Goal: Task Accomplishment & Management: Use online tool/utility

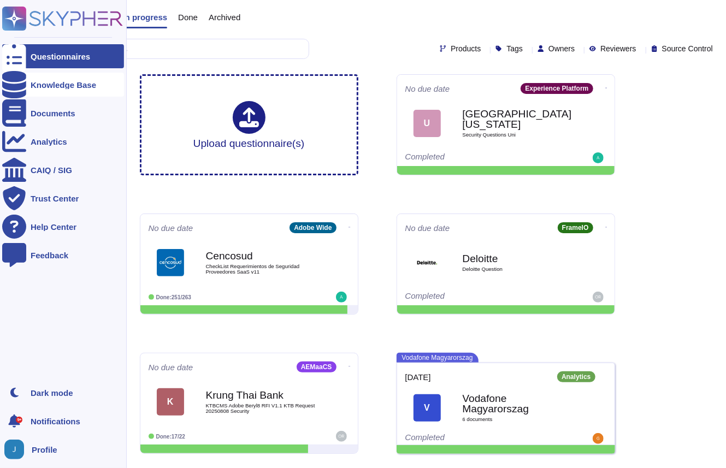
click at [20, 85] on div at bounding box center [14, 85] width 24 height 24
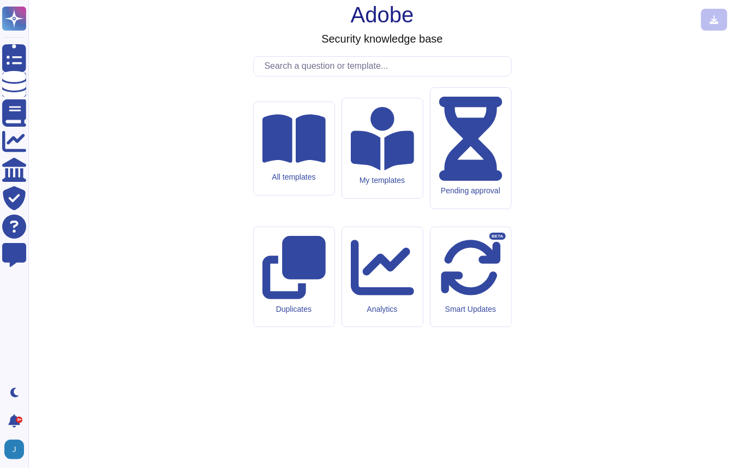
click at [350, 76] on input "text" at bounding box center [385, 66] width 252 height 19
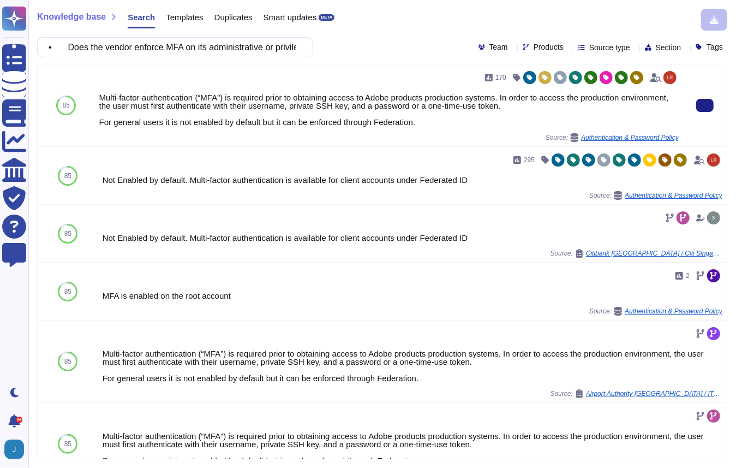
click at [330, 105] on div "Multi-factor authentication (“MFA”) is required prior to obtaining access to Ad…" at bounding box center [389, 109] width 580 height 33
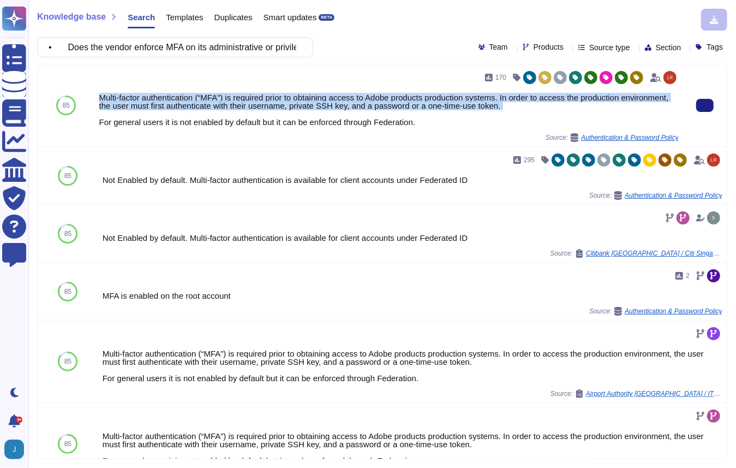
click at [330, 105] on div "Multi-factor authentication (“MFA”) is required prior to obtaining access to Ad…" at bounding box center [389, 109] width 580 height 33
copy div "Multi-factor authentication (“MFA”) is required prior to obtaining access to Ad…"
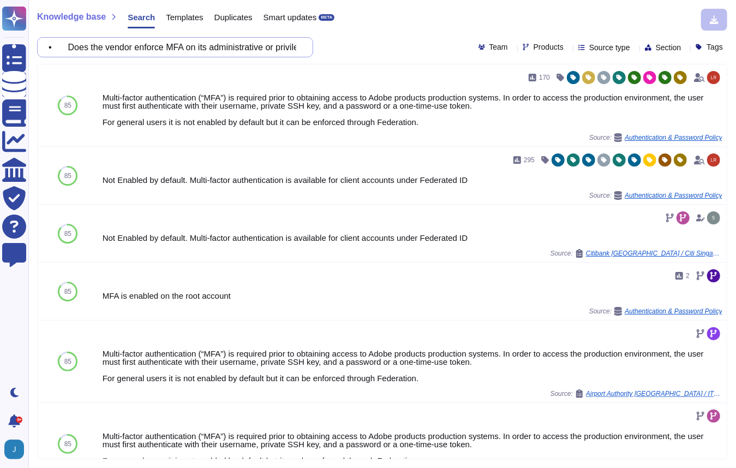
click at [188, 47] on input "• Does the vendor enforce MFA on its administrative or privileged user accounts…" at bounding box center [172, 47] width 259 height 19
click at [192, 46] on input "• Does the vendor enforce MFA on its administrative or privileged user accounts…" at bounding box center [172, 47] width 259 height 19
click at [150, 52] on input "• Does the vendor enforce MFA on its administrative or privileged user accounts…" at bounding box center [172, 47] width 259 height 19
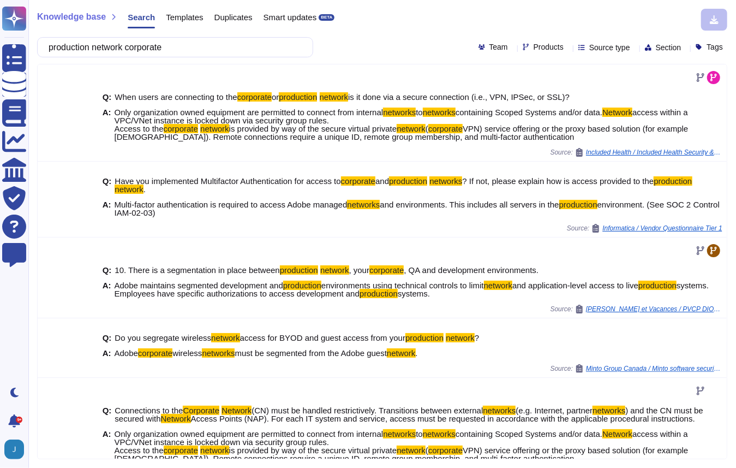
click at [513, 41] on div "production network corporate Team Products Source type Section Tags" at bounding box center [382, 47] width 691 height 20
click at [534, 46] on span "Products" at bounding box center [549, 47] width 30 height 8
click at [600, 28] on div "Knowledge base Search Templates Duplicates Smart updates BETA" at bounding box center [378, 20] width 682 height 22
click at [590, 46] on span "Source type" at bounding box center [610, 48] width 41 height 8
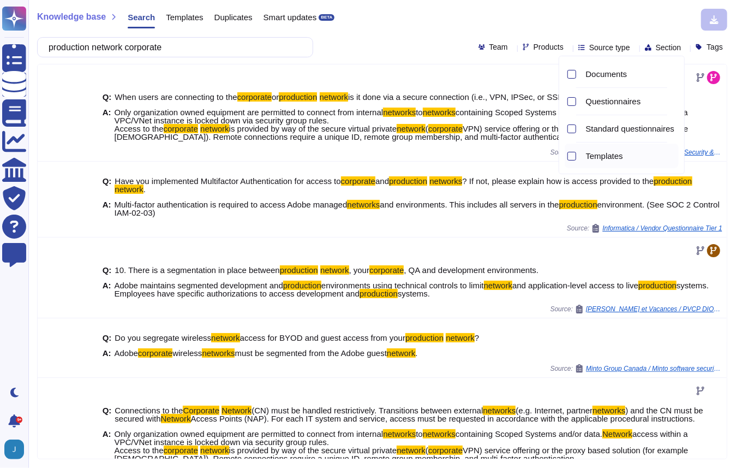
click at [595, 152] on span "Templates" at bounding box center [604, 156] width 37 height 10
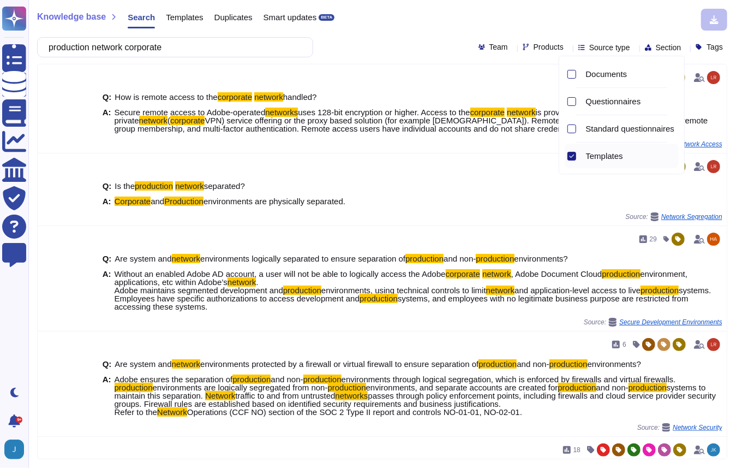
click at [463, 16] on div "Knowledge base Search Templates Duplicates Smart updates BETA" at bounding box center [378, 20] width 682 height 22
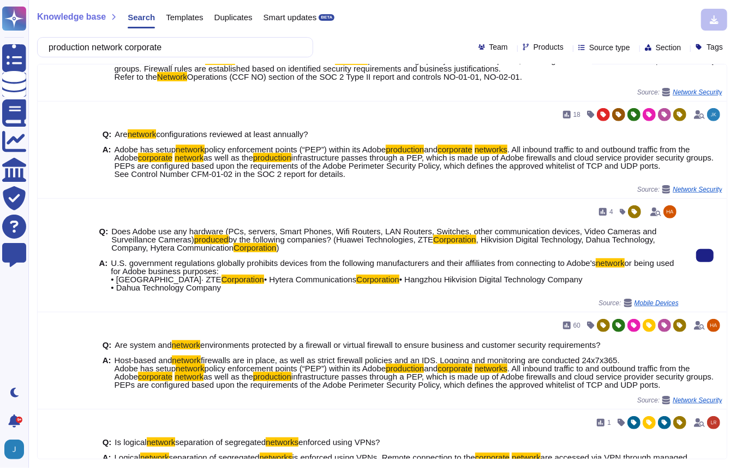
scroll to position [336, 0]
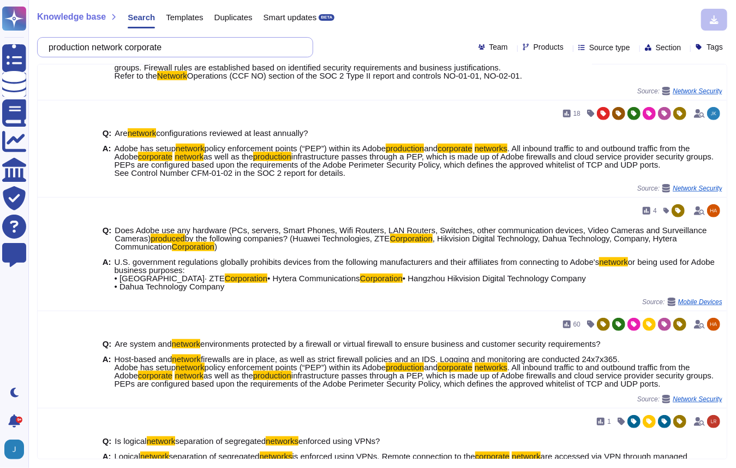
click at [173, 55] on input "production network corporate" at bounding box center [172, 47] width 259 height 19
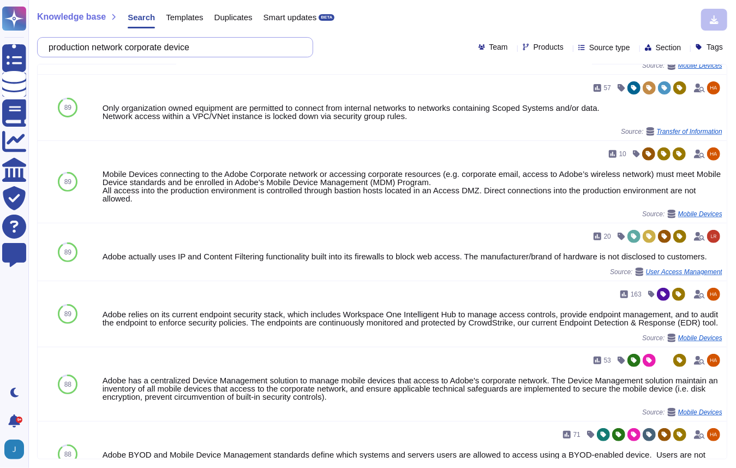
scroll to position [210, 0]
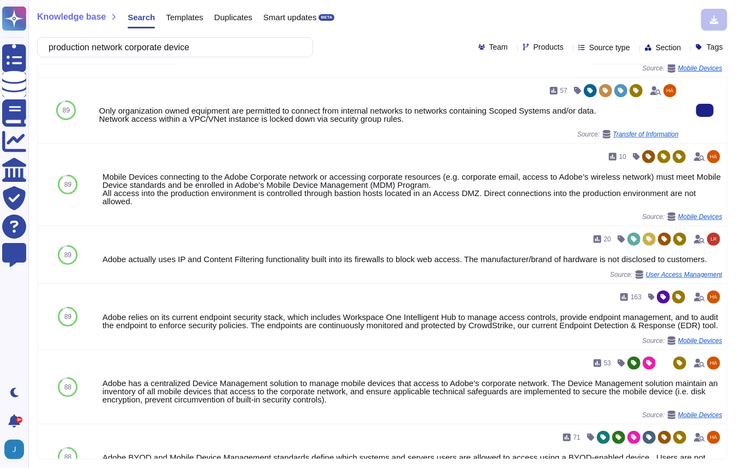
type input "production network corporate device"
click at [354, 118] on div "Only organization owned equipment are permitted to connect from internal networ…" at bounding box center [389, 114] width 580 height 16
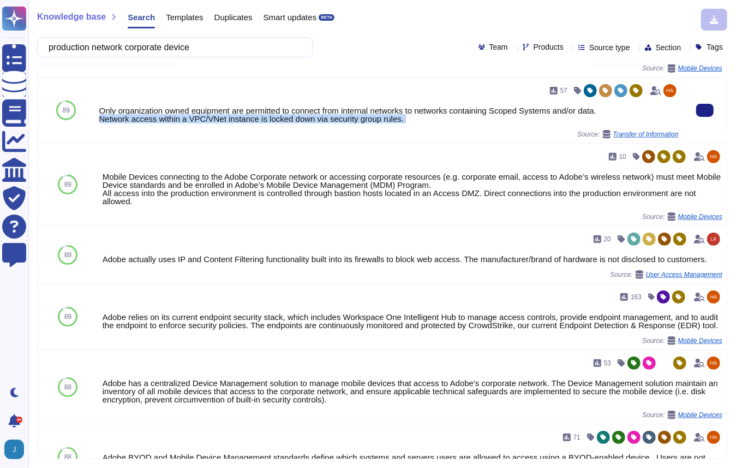
click at [354, 118] on div "Only organization owned equipment are permitted to connect from internal networ…" at bounding box center [389, 114] width 580 height 16
click at [697, 112] on button at bounding box center [705, 110] width 17 height 13
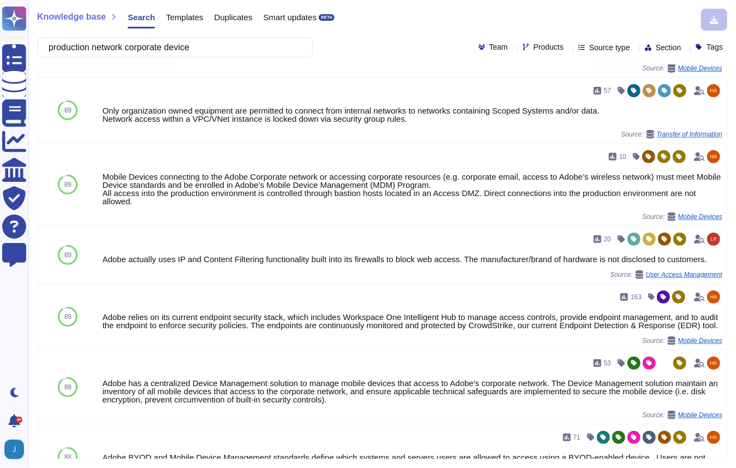
click at [95, 62] on div "Knowledge base Search Templates Duplicates Smart updates BETA production networ…" at bounding box center [382, 234] width 708 height 468
click at [103, 54] on input "production network corporate device" at bounding box center [172, 47] width 259 height 19
paste input "• Are security patches applied [DATE] of release to all systems supporting NYU'…"
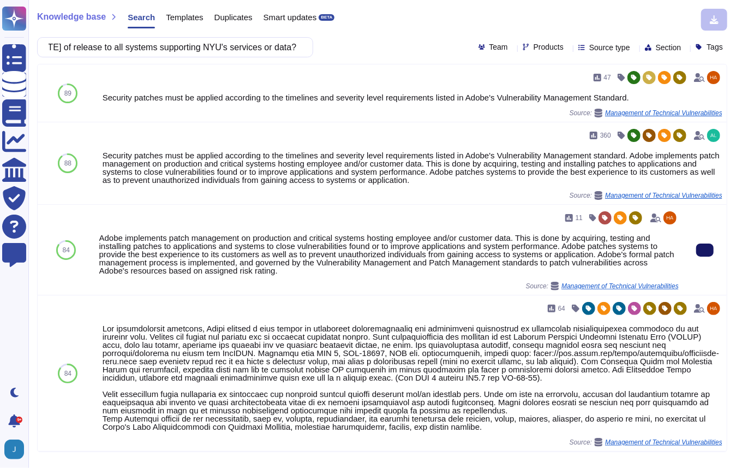
scroll to position [0, 0]
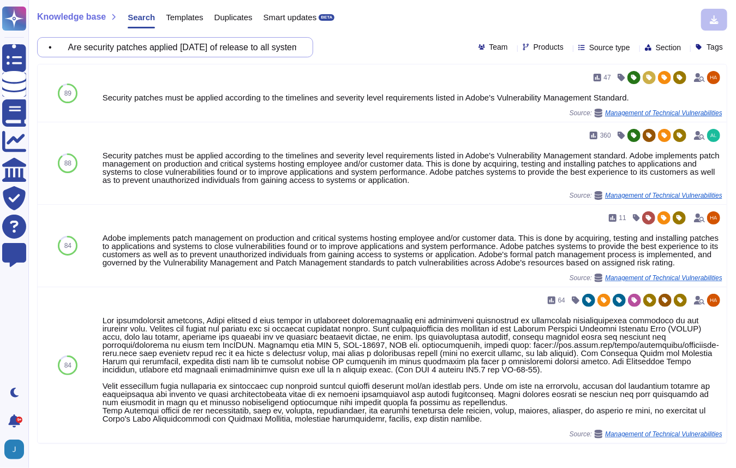
click at [210, 41] on input "• Are security patches applied [DATE] of release to all systems supporting NYU'…" at bounding box center [172, 47] width 259 height 19
paste input "host-based firewalls enabled on all vendor-managed servers that support"
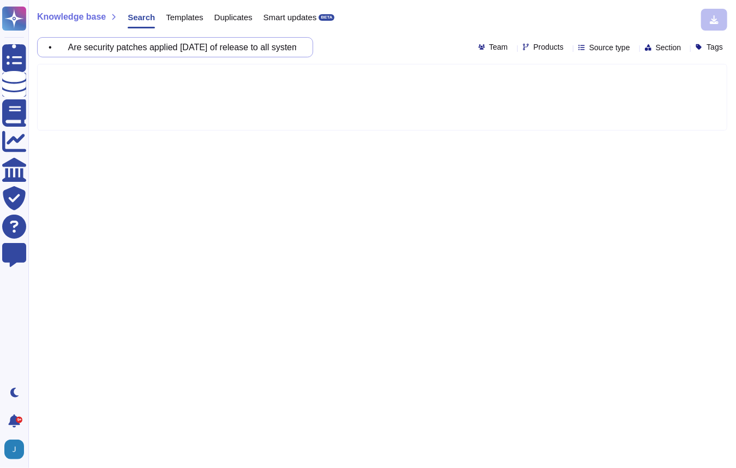
scroll to position [0, 182]
click at [597, 51] on span "Source type" at bounding box center [610, 48] width 41 height 8
click at [401, 25] on div "Knowledge base Search Templates Duplicates Smart updates BETA" at bounding box center [378, 20] width 682 height 22
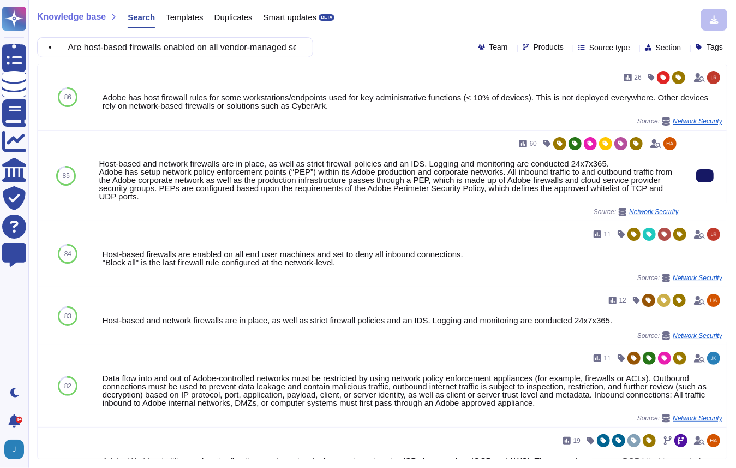
click at [700, 176] on button at bounding box center [705, 175] width 17 height 13
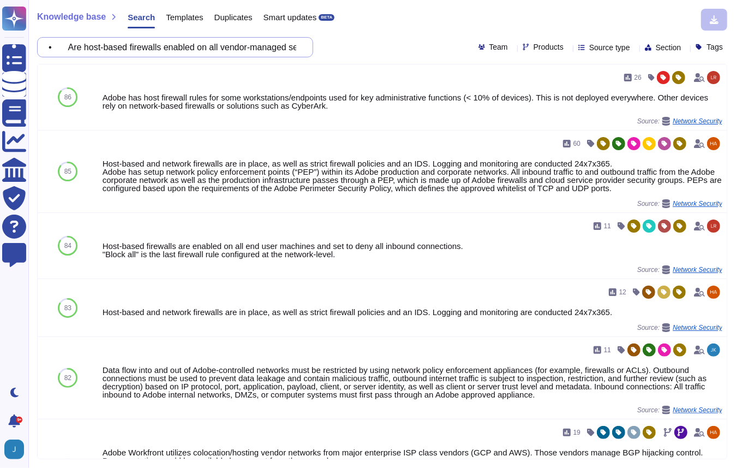
click at [233, 44] on input "• Are host-based firewalls enabled on all vendor-managed servers that support N…" at bounding box center [172, 47] width 259 height 19
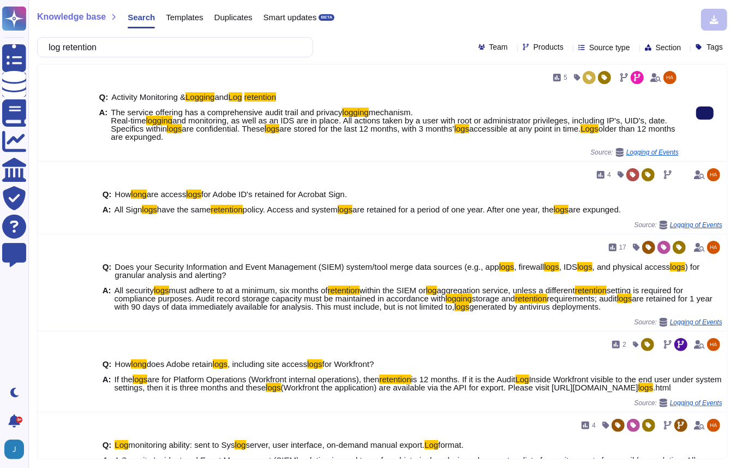
click at [699, 111] on button at bounding box center [705, 112] width 17 height 13
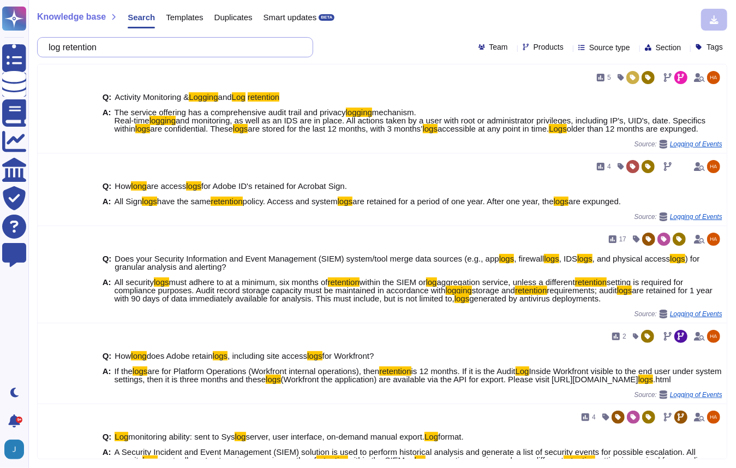
click at [225, 47] on input "log retention" at bounding box center [172, 47] width 259 height 19
paste input "• Will the vendor securely delete or sanitize all NYU data at contract end, pro…"
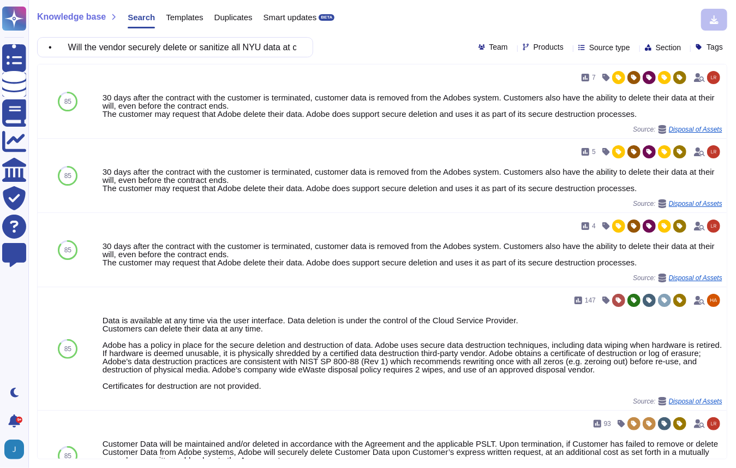
click at [590, 49] on span "Source type" at bounding box center [610, 48] width 41 height 8
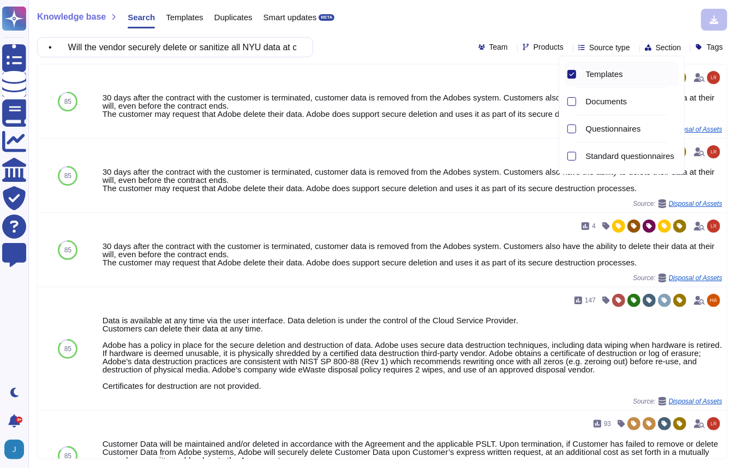
drag, startPoint x: 512, startPoint y: 13, endPoint x: 568, endPoint y: 28, distance: 58.9
click at [512, 12] on div "Knowledge base Search Templates Duplicates Smart updates BETA" at bounding box center [378, 20] width 682 height 22
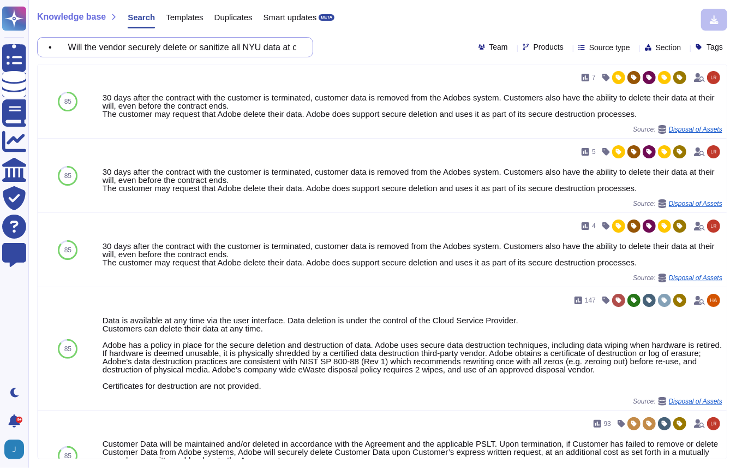
click at [142, 53] on input "• Will the vendor securely delete or sanitize all NYU data at contract end, pro…" at bounding box center [172, 47] width 259 height 19
paste input "Does the vendor have a documented change-management process that includes secur…"
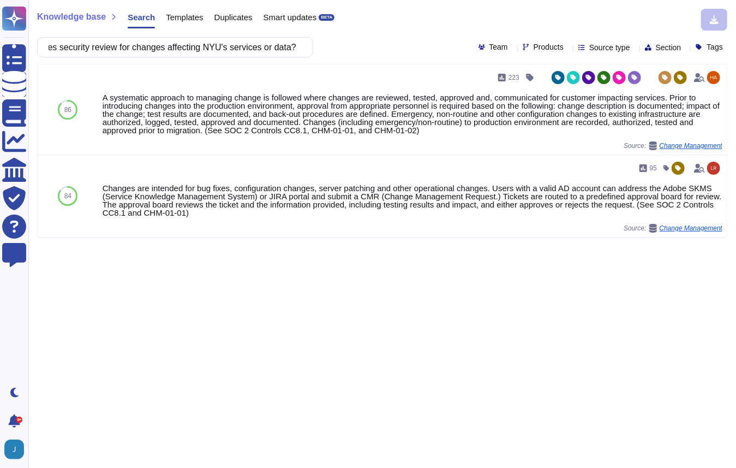
type input "• Does the vendor have a documented change-management process that includes sec…"
